Goal: Information Seeking & Learning: Check status

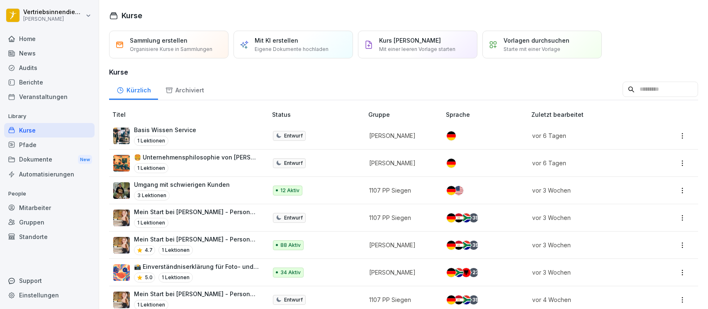
click at [43, 50] on div "News" at bounding box center [49, 53] width 90 height 15
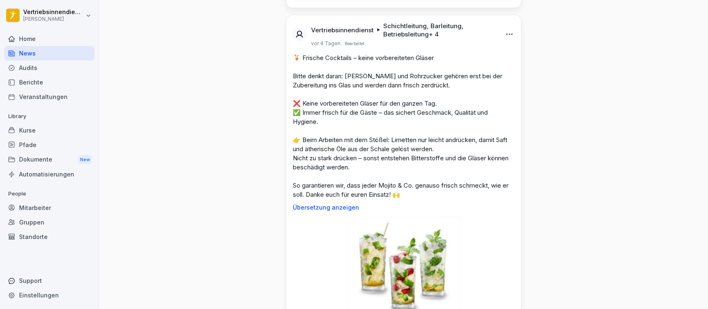
scroll to position [3293, 0]
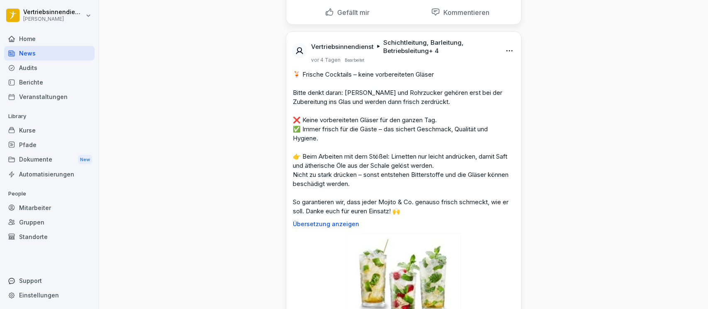
click at [32, 161] on div "Dokumente New" at bounding box center [49, 159] width 90 height 15
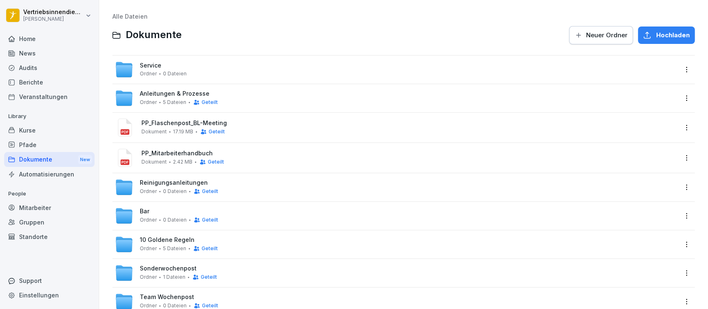
click at [159, 92] on span "Anleitungen & Prozesse" at bounding box center [175, 93] width 70 height 7
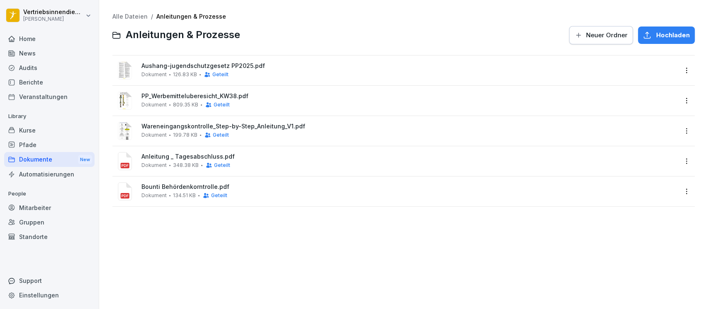
click at [151, 129] on span "Wareneingangskontrolle_Step-by-Step_Anleitung_V1.pdf" at bounding box center [409, 126] width 536 height 7
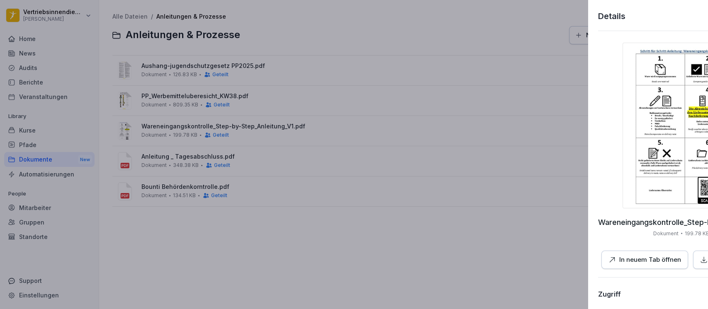
click at [321, 213] on div at bounding box center [354, 154] width 708 height 309
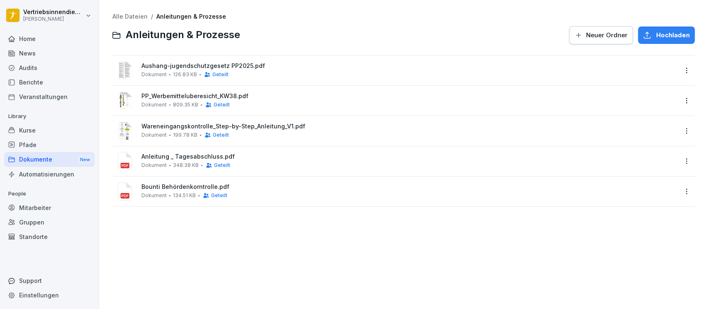
click at [132, 68] on div at bounding box center [125, 71] width 20 height 20
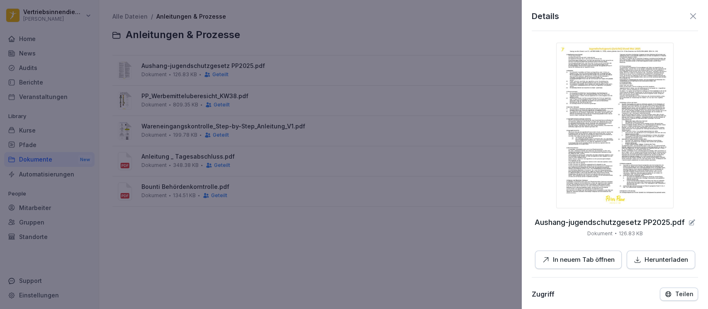
click at [29, 164] on div at bounding box center [354, 154] width 708 height 309
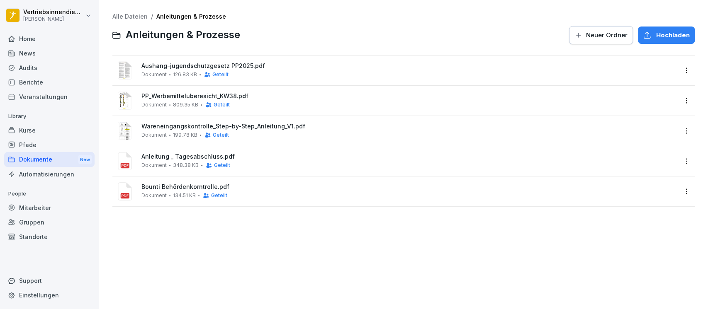
click at [16, 159] on div "Dokumente New" at bounding box center [49, 159] width 90 height 15
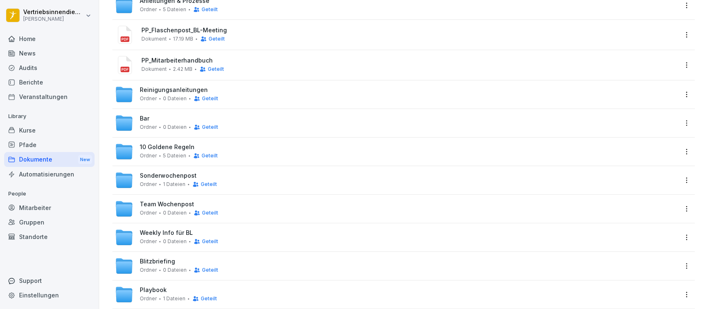
scroll to position [110, 0]
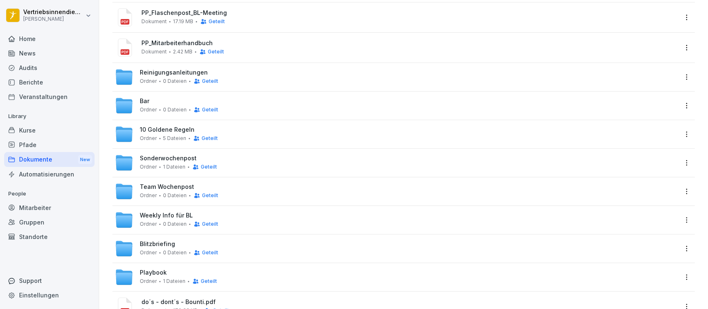
click at [157, 78] on div "Ordner 0 Dateien Geteilt" at bounding box center [179, 81] width 78 height 7
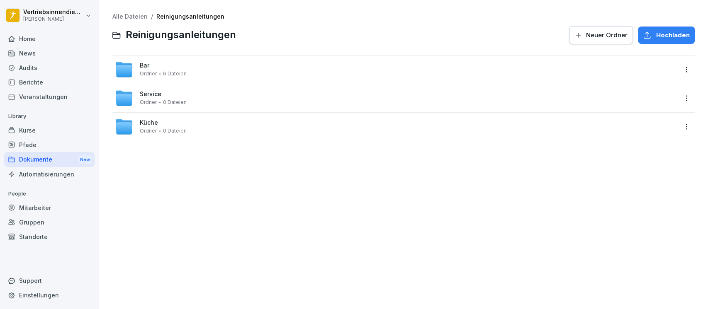
click at [169, 65] on div "Bar Ordner 6 Dateien" at bounding box center [163, 69] width 47 height 15
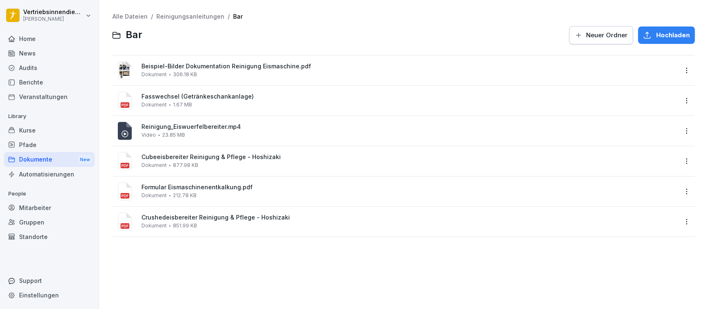
click at [124, 131] on icon at bounding box center [125, 131] width 14 height 18
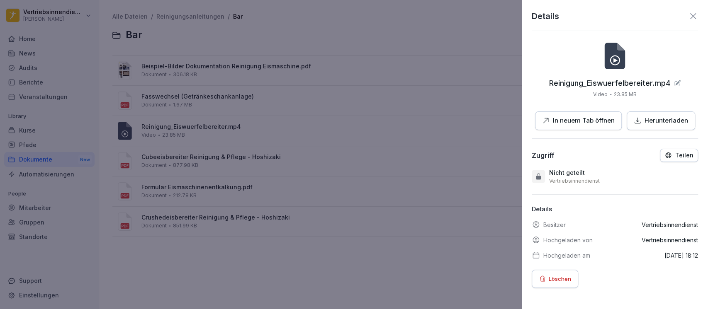
click at [574, 121] on p "In neuem Tab öffnen" at bounding box center [584, 121] width 62 height 10
drag, startPoint x: 378, startPoint y: 204, endPoint x: 372, endPoint y: 194, distance: 11.4
click at [380, 204] on div at bounding box center [354, 154] width 708 height 309
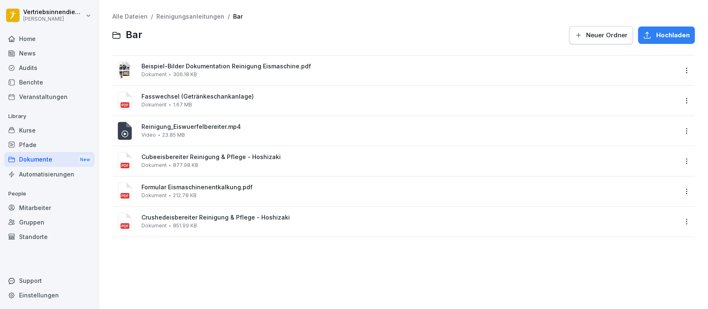
click at [187, 95] on span "Fasswechsel (Getränkeschankanlage)" at bounding box center [409, 96] width 536 height 7
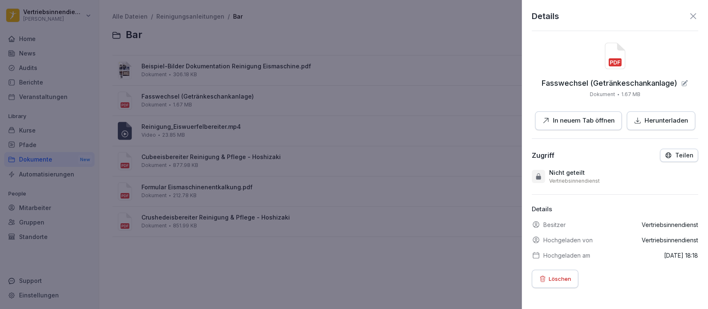
click at [581, 124] on p "In neuem Tab öffnen" at bounding box center [584, 121] width 62 height 10
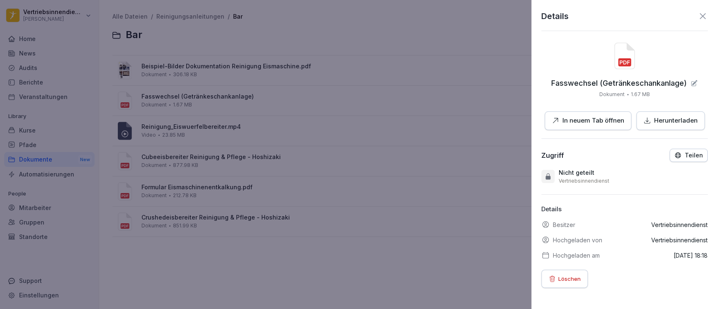
click at [431, 213] on div at bounding box center [354, 154] width 708 height 309
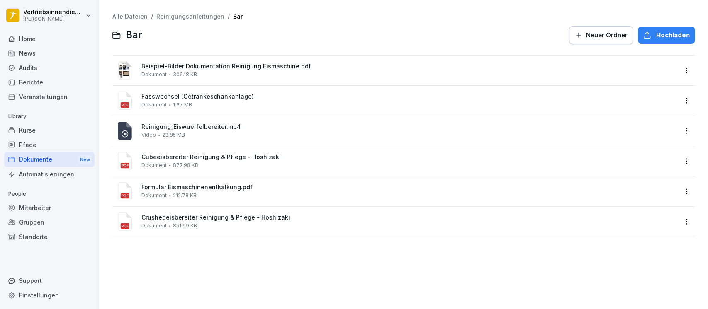
click at [22, 133] on div "Kurse" at bounding box center [49, 130] width 90 height 15
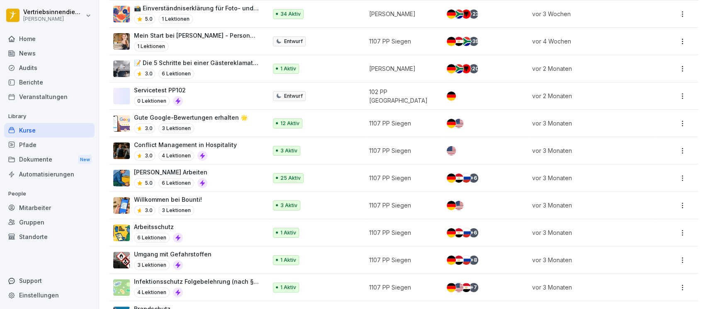
scroll to position [276, 0]
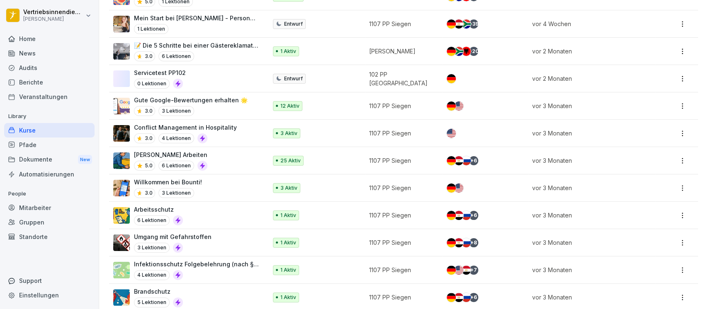
click at [203, 234] on p "Umgang mit Gefahrstoffen" at bounding box center [173, 237] width 78 height 9
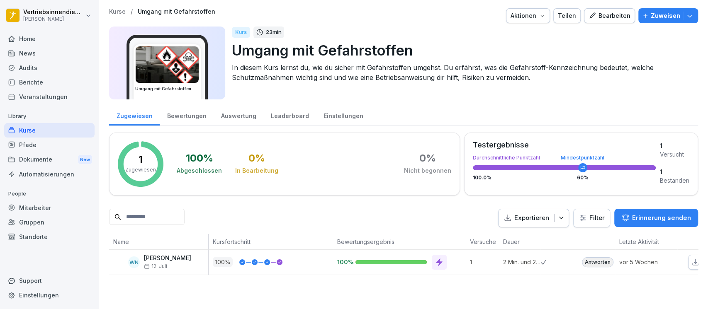
click at [45, 133] on div "Kurse" at bounding box center [49, 130] width 90 height 15
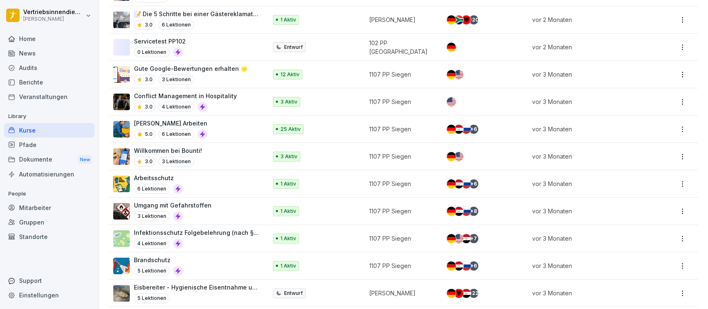
scroll to position [332, 0]
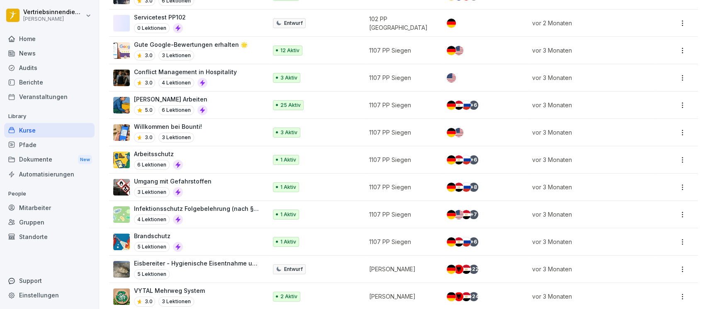
click at [218, 186] on div "Umgang mit Gefahrstoffen 3 Lektionen" at bounding box center [186, 187] width 146 height 20
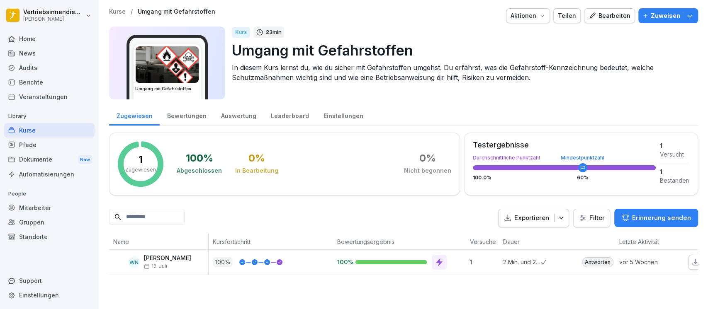
click at [36, 209] on div "Mitarbeiter" at bounding box center [49, 208] width 90 height 15
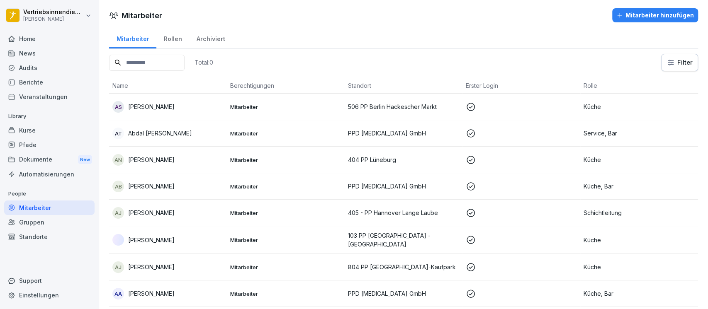
click at [146, 68] on input at bounding box center [146, 63] width 75 height 16
click at [138, 62] on input at bounding box center [146, 63] width 75 height 16
click at [138, 61] on input at bounding box center [146, 63] width 75 height 16
type input "*"
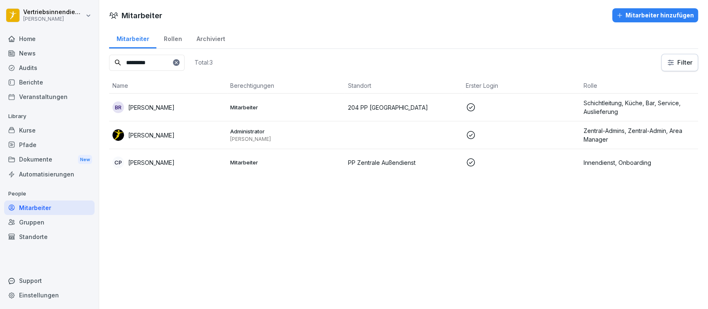
type input "*********"
click at [171, 130] on div "Catharina Paulsen" at bounding box center [167, 135] width 111 height 12
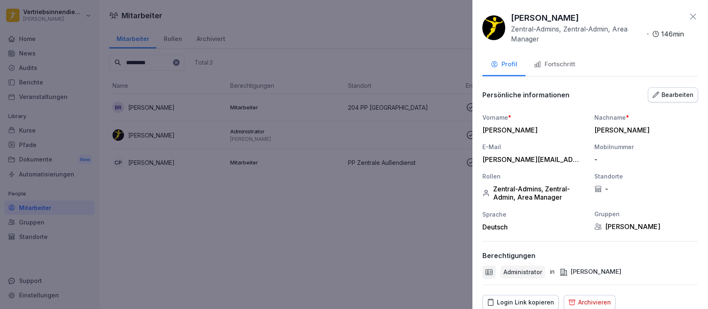
click at [565, 67] on div "Fortschritt" at bounding box center [554, 65] width 41 height 10
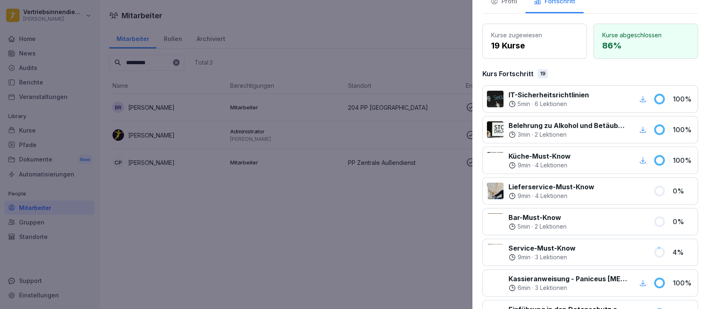
scroll to position [40, 0]
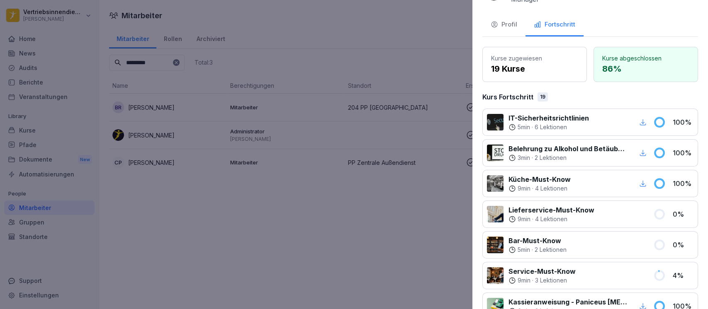
click at [640, 121] on icon "button" at bounding box center [643, 122] width 6 height 6
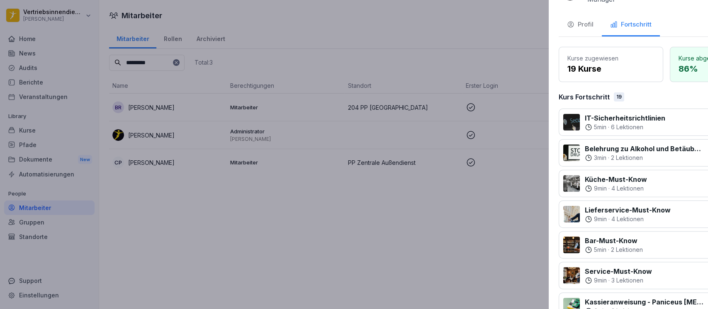
click at [388, 236] on div at bounding box center [354, 154] width 708 height 309
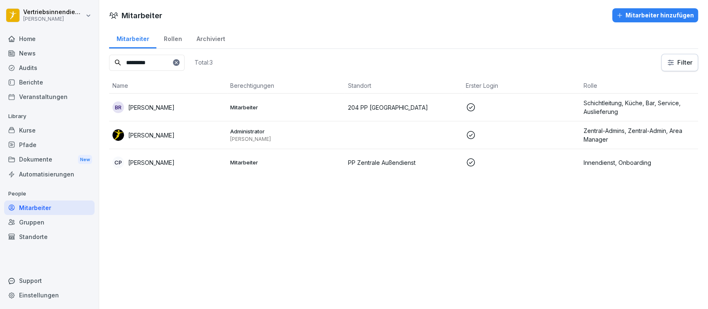
click at [24, 133] on div "Kurse" at bounding box center [49, 130] width 90 height 15
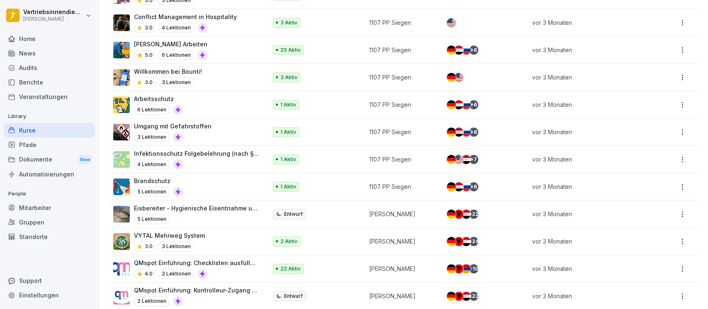
scroll to position [442, 0]
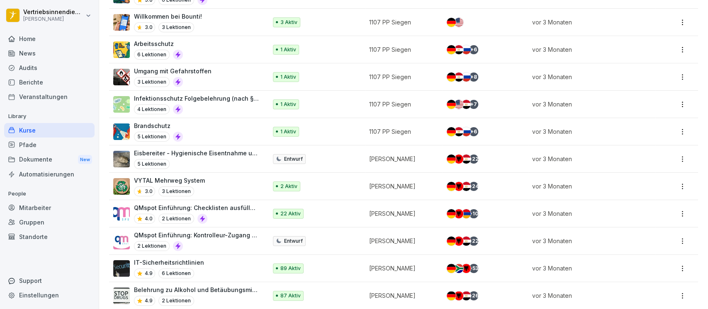
click at [212, 127] on div "Brandschutz 5 Lektionen" at bounding box center [186, 131] width 146 height 20
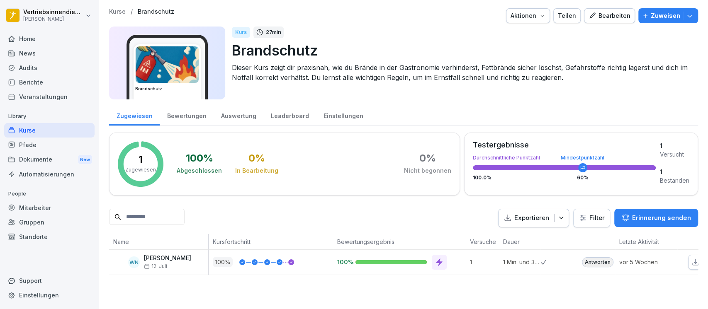
click at [187, 116] on div "Bewertungen" at bounding box center [187, 114] width 54 height 21
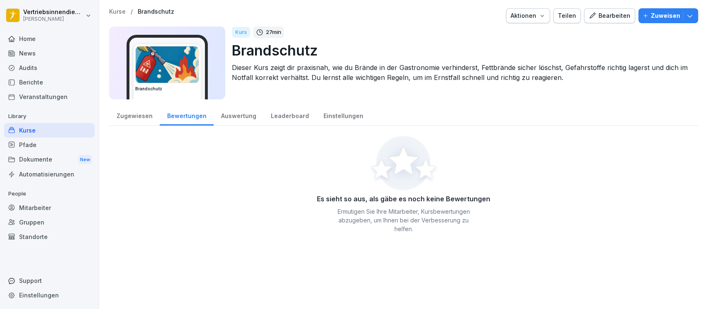
click at [242, 109] on div "Auswertung" at bounding box center [238, 114] width 50 height 21
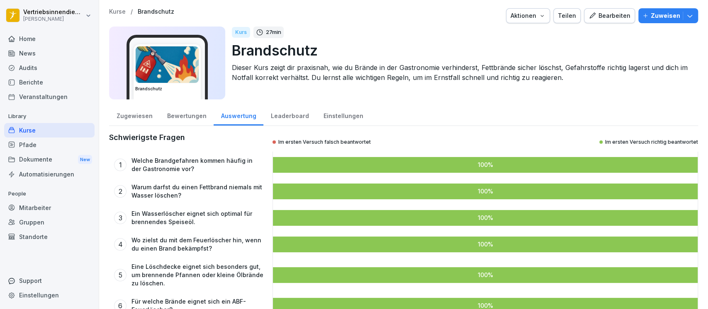
scroll to position [110, 0]
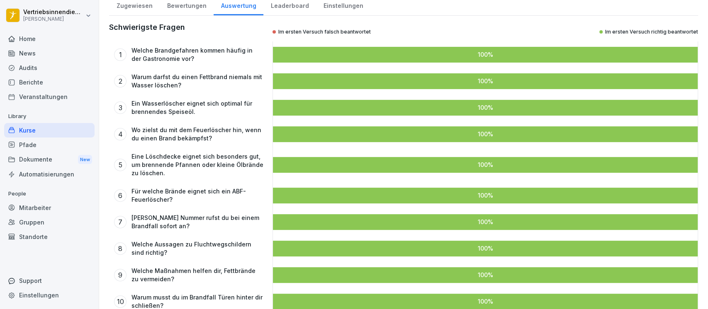
click at [38, 130] on div "Kurse" at bounding box center [49, 130] width 90 height 15
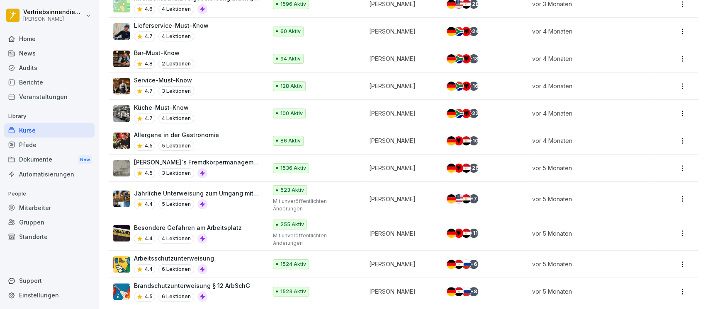
scroll to position [936, 0]
